Goal: Task Accomplishment & Management: Use online tool/utility

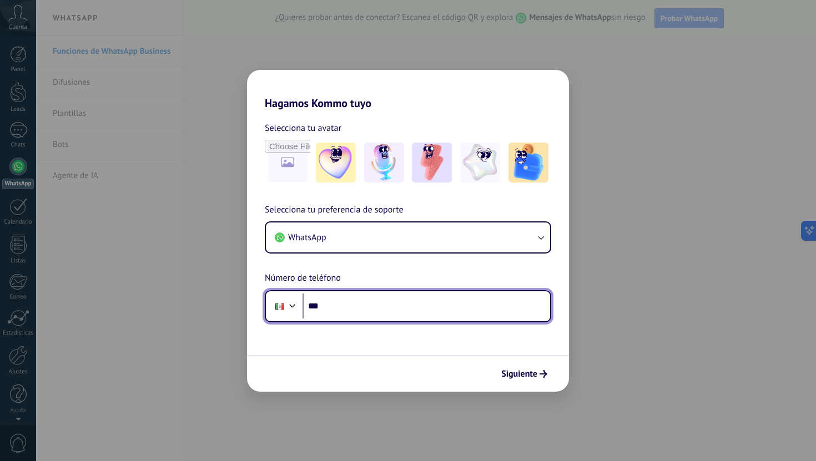
click at [457, 297] on input "***" at bounding box center [427, 307] width 248 height 26
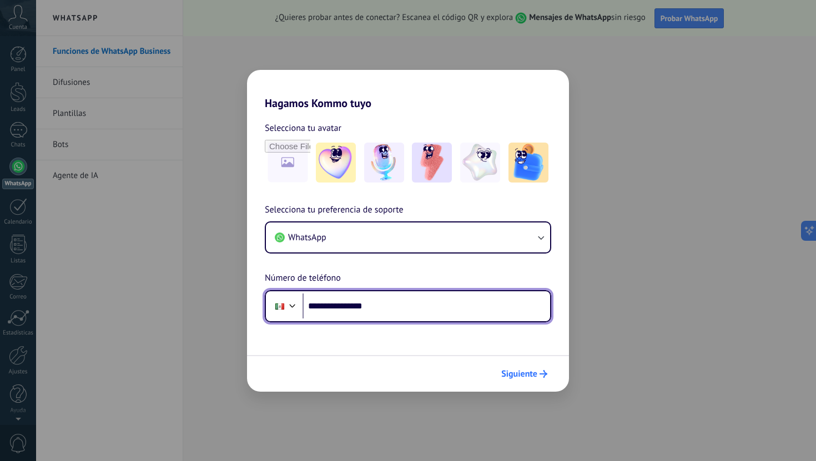
type input "**********"
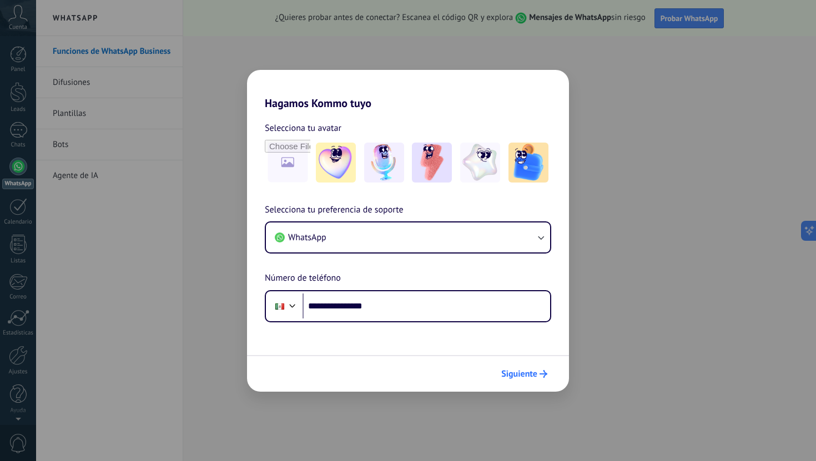
click at [519, 370] on span "Siguiente" at bounding box center [519, 374] width 36 height 8
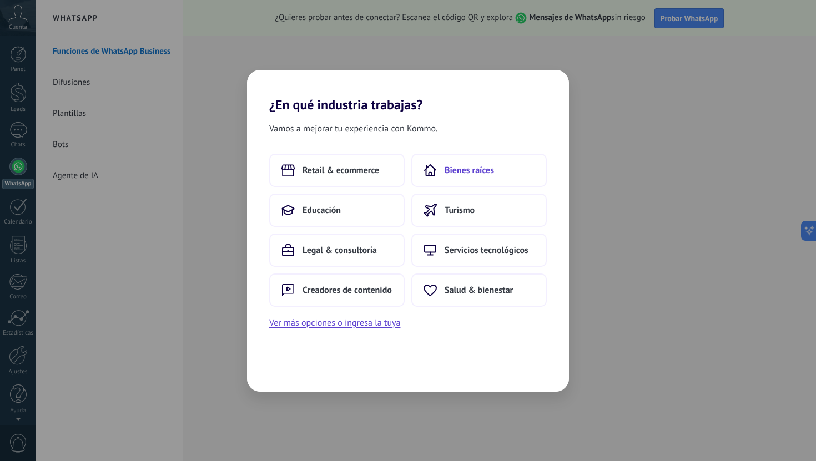
click at [434, 172] on use at bounding box center [430, 170] width 11 height 11
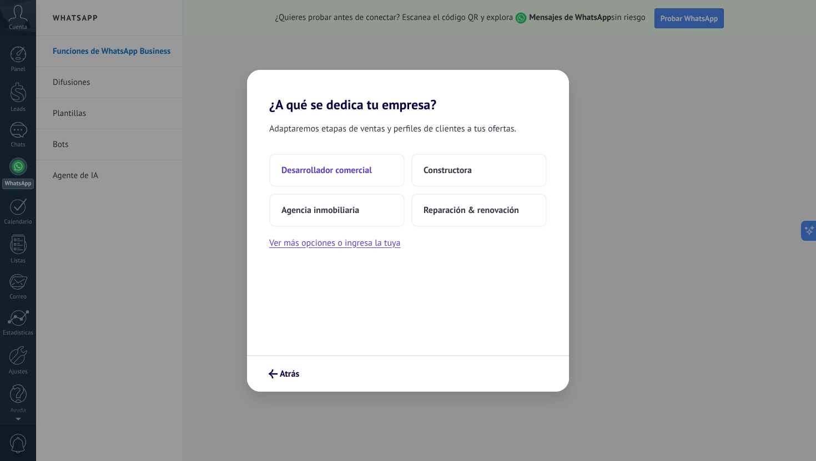
click at [378, 168] on button "Desarrollador comercial" at bounding box center [336, 170] width 135 height 33
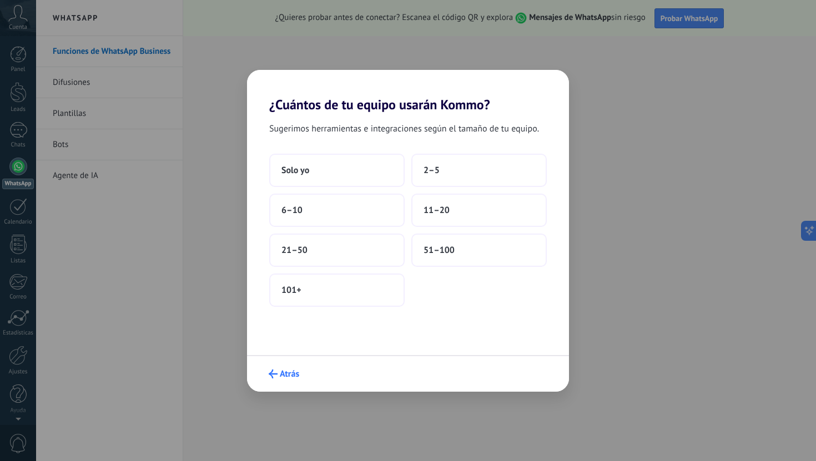
click at [290, 377] on span "Atrás" at bounding box center [289, 374] width 19 height 8
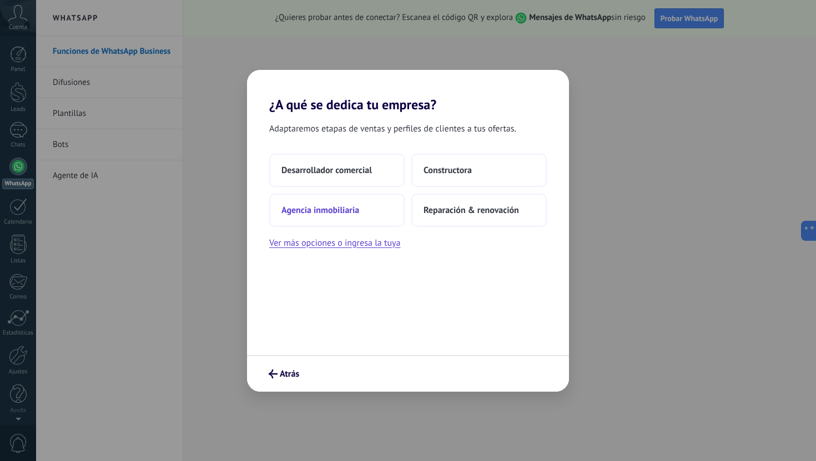
click at [360, 217] on button "Agencia inmobiliaria" at bounding box center [336, 210] width 135 height 33
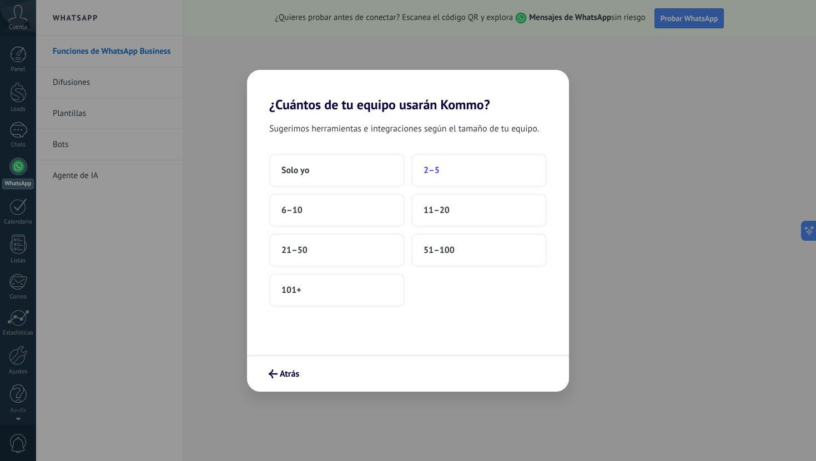
click at [446, 168] on button "2–5" at bounding box center [478, 170] width 135 height 33
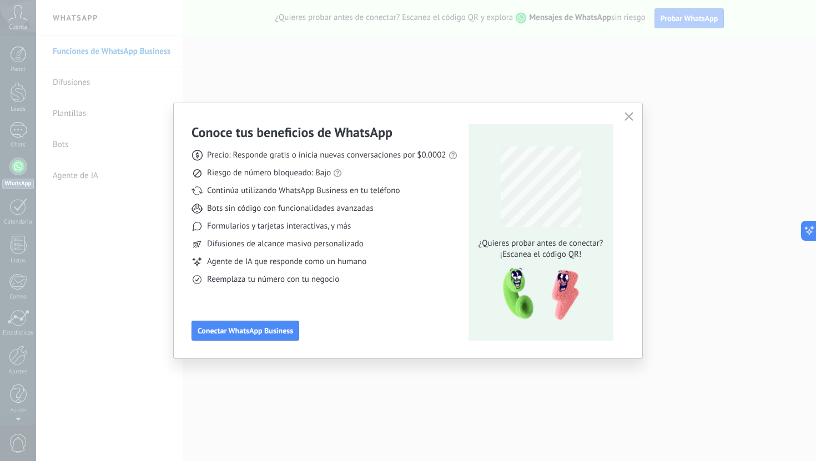
click at [627, 114] on icon "button" at bounding box center [629, 116] width 9 height 9
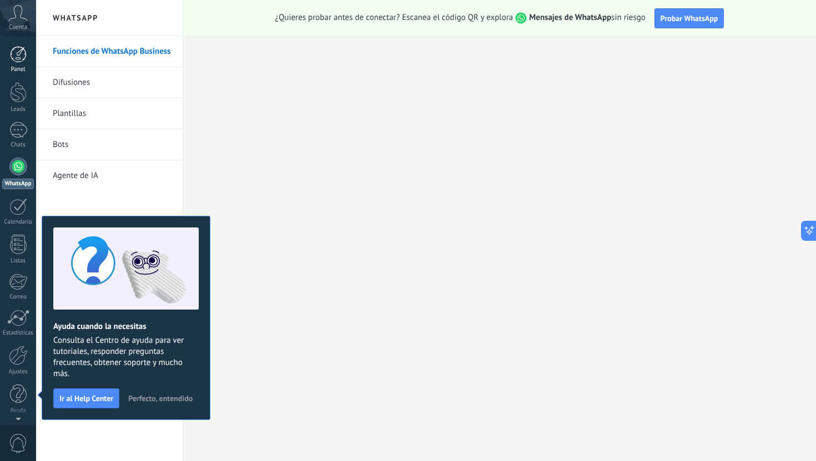
click at [18, 56] on div at bounding box center [18, 54] width 17 height 17
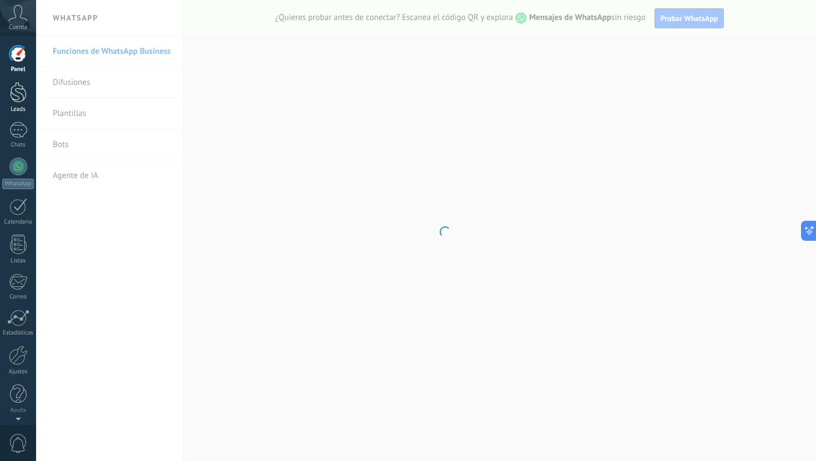
click at [22, 87] on div at bounding box center [18, 92] width 17 height 21
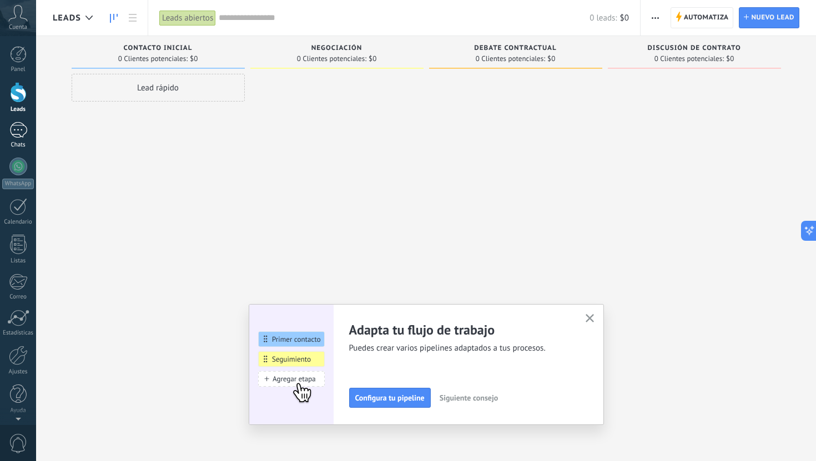
click at [22, 130] on div at bounding box center [18, 130] width 18 height 16
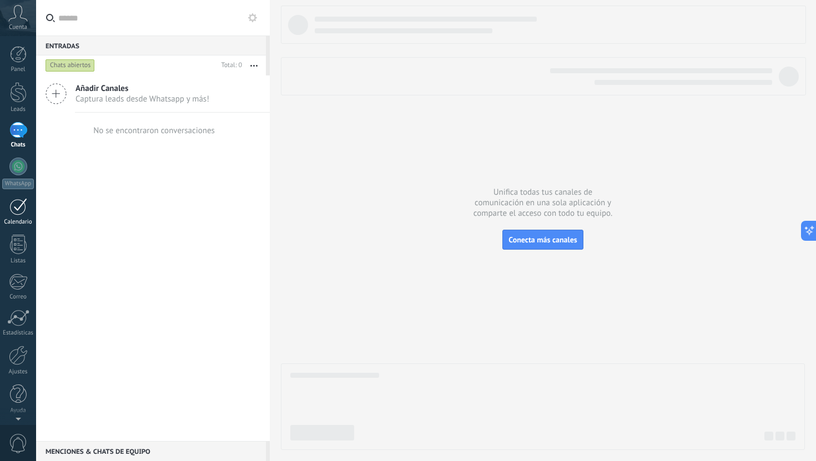
click at [15, 204] on div at bounding box center [18, 206] width 18 height 17
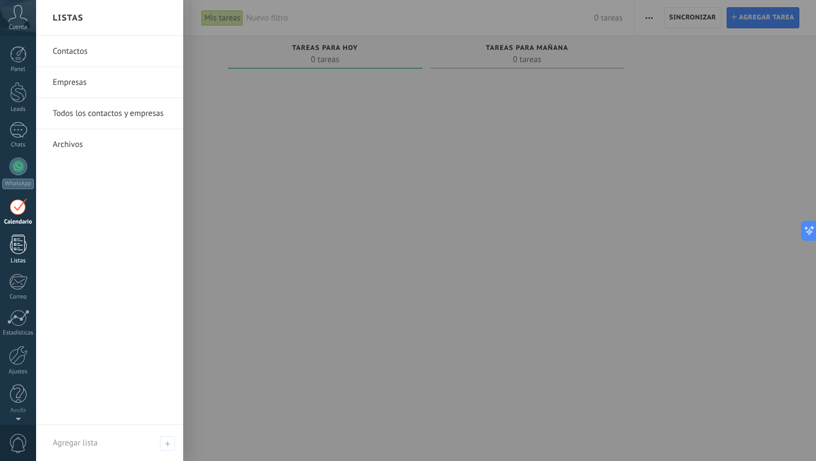
click at [16, 248] on div at bounding box center [18, 244] width 17 height 19
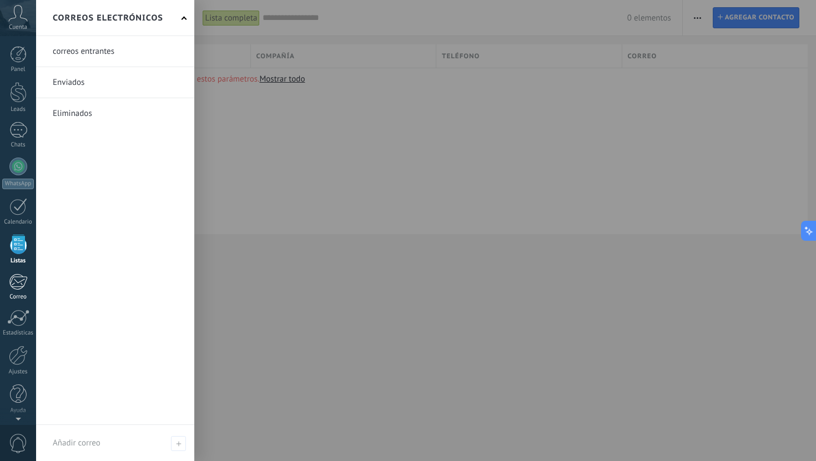
click at [17, 282] on div at bounding box center [18, 282] width 18 height 17
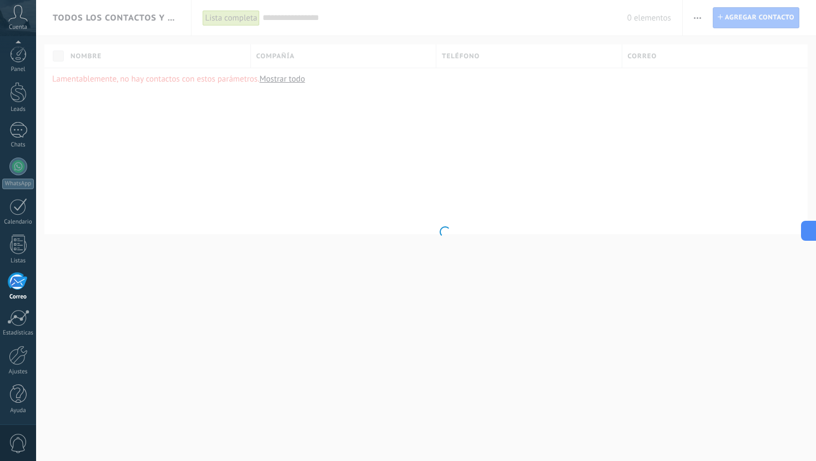
scroll to position [1, 0]
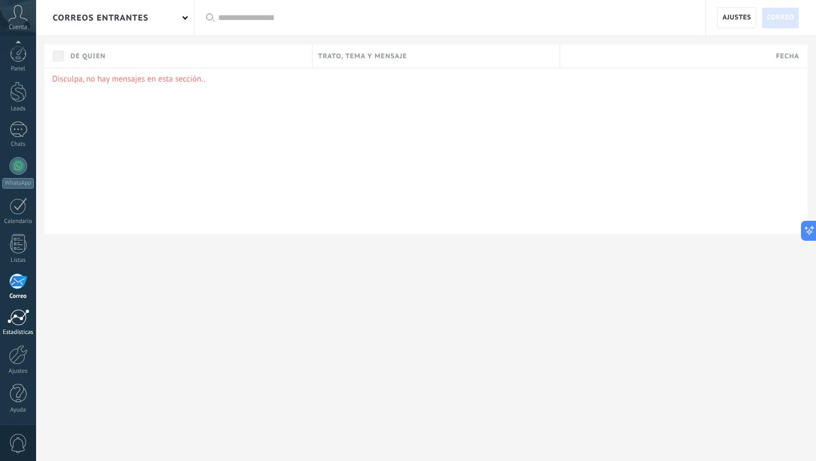
click at [16, 318] on div at bounding box center [18, 317] width 22 height 17
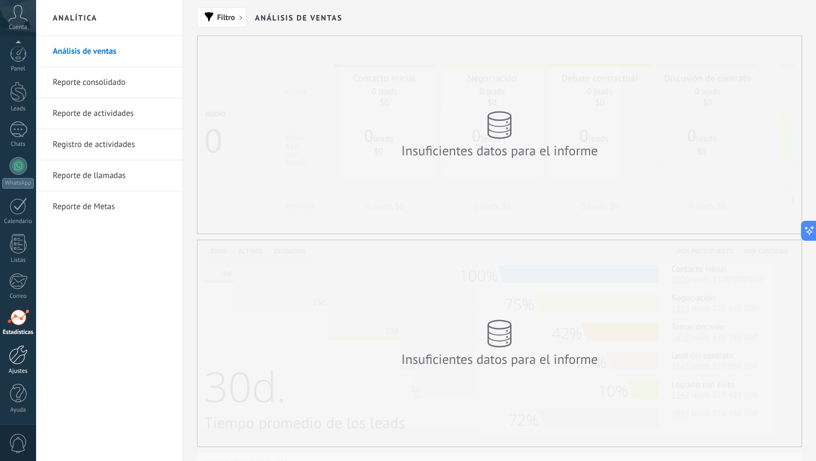
click at [19, 363] on div at bounding box center [18, 354] width 19 height 19
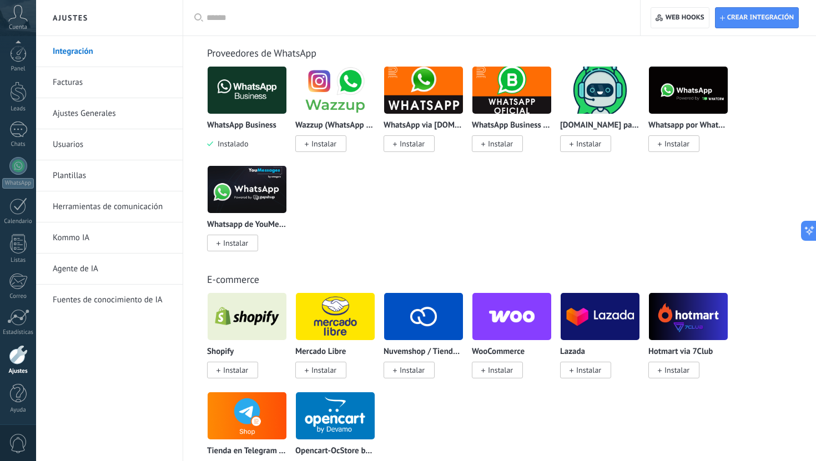
scroll to position [461, 0]
